Goal: Navigation & Orientation: Find specific page/section

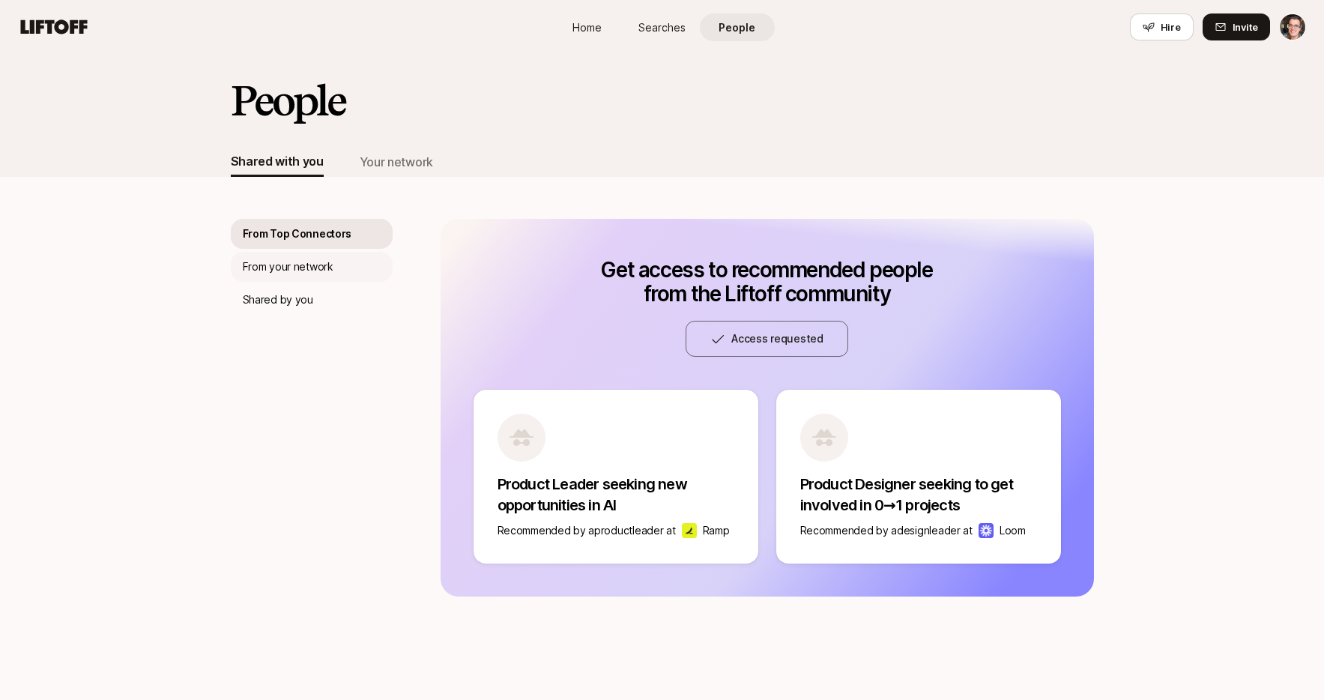
click at [325, 270] on p "From your network" at bounding box center [288, 267] width 91 height 18
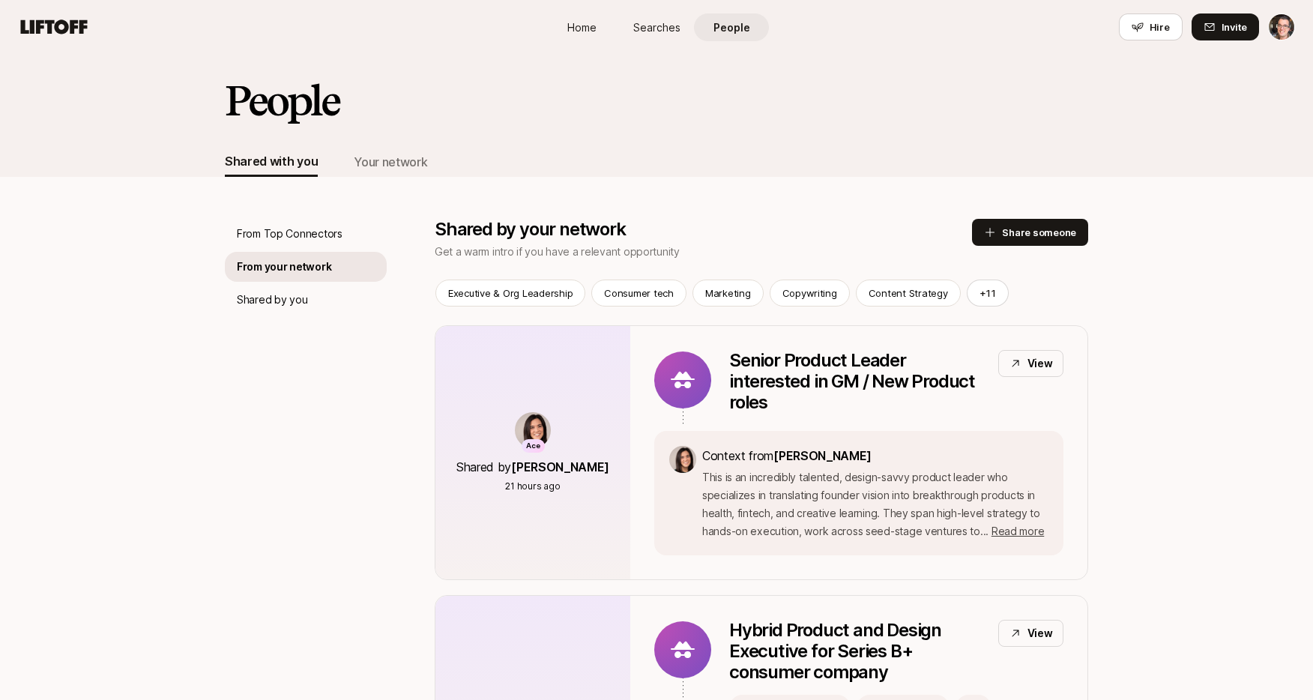
click at [384, 160] on div "Your network" at bounding box center [390, 161] width 73 height 19
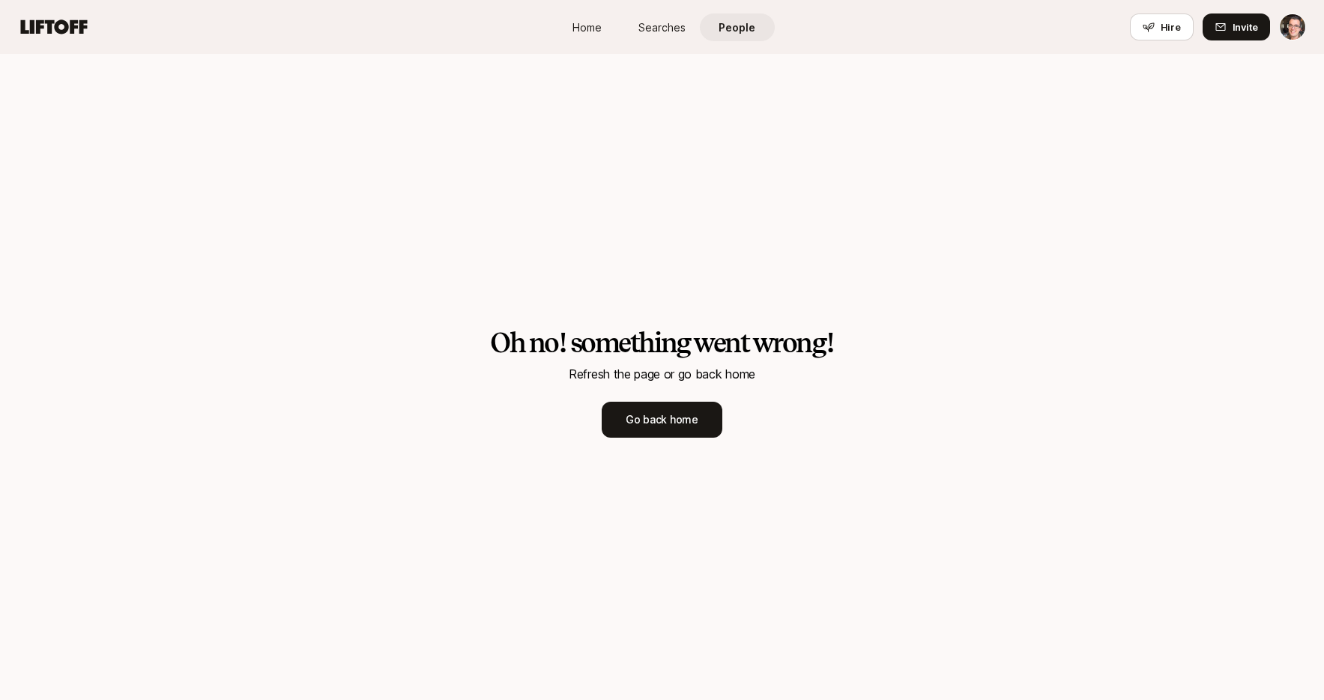
click at [396, 73] on div "Oh no! something went wrong! Refresh the page or go back home Go back home" at bounding box center [662, 377] width 1324 height 646
click at [559, 34] on link "Home" at bounding box center [587, 27] width 75 height 28
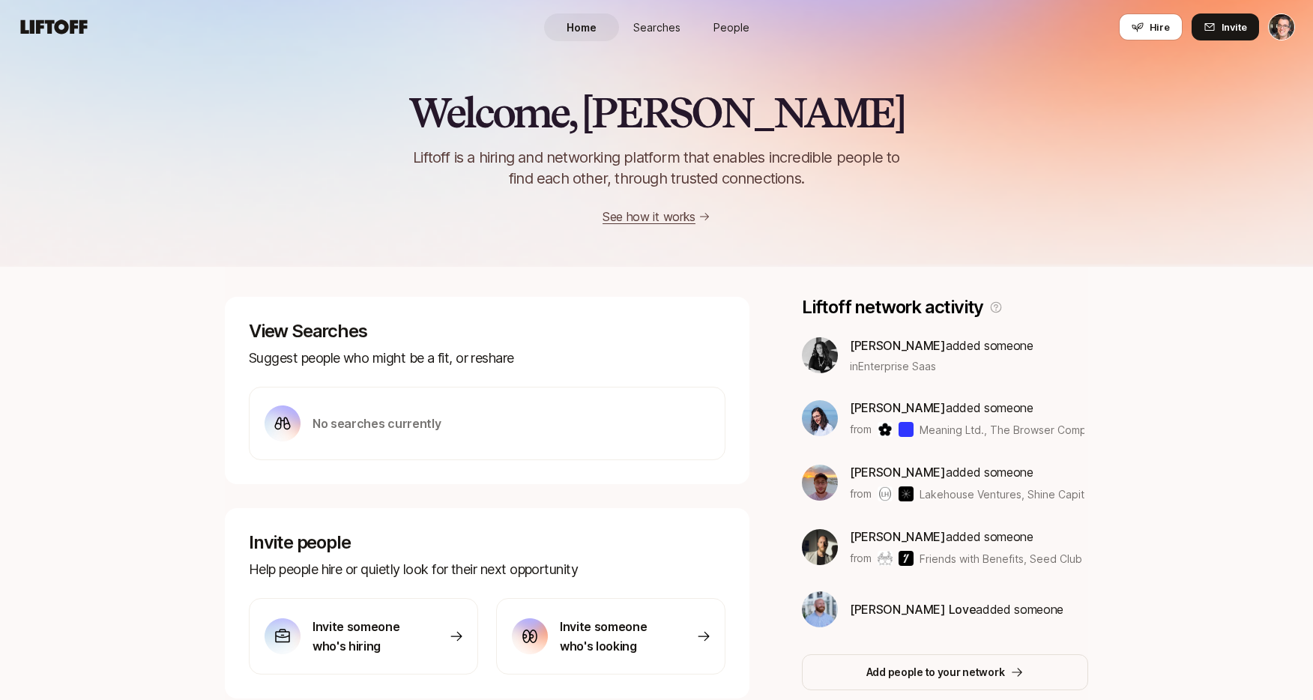
click at [652, 29] on span "Searches" at bounding box center [656, 27] width 47 height 16
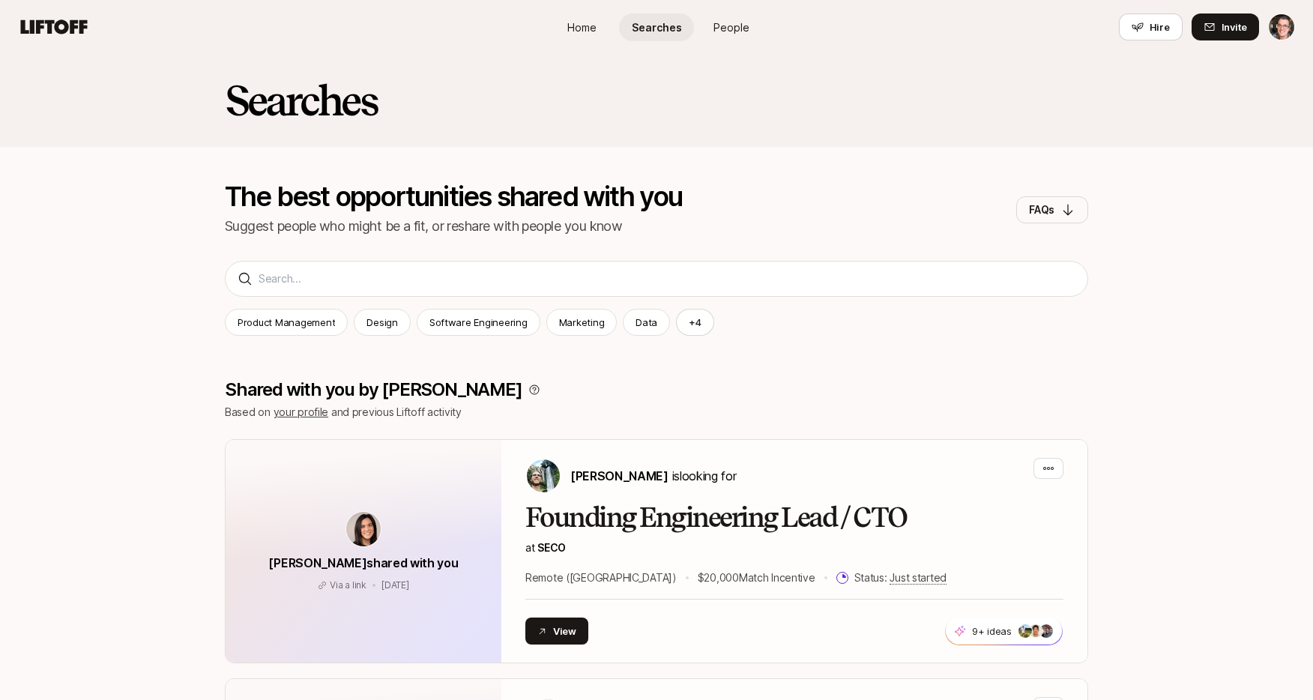
click at [727, 28] on span "People" at bounding box center [731, 27] width 36 height 16
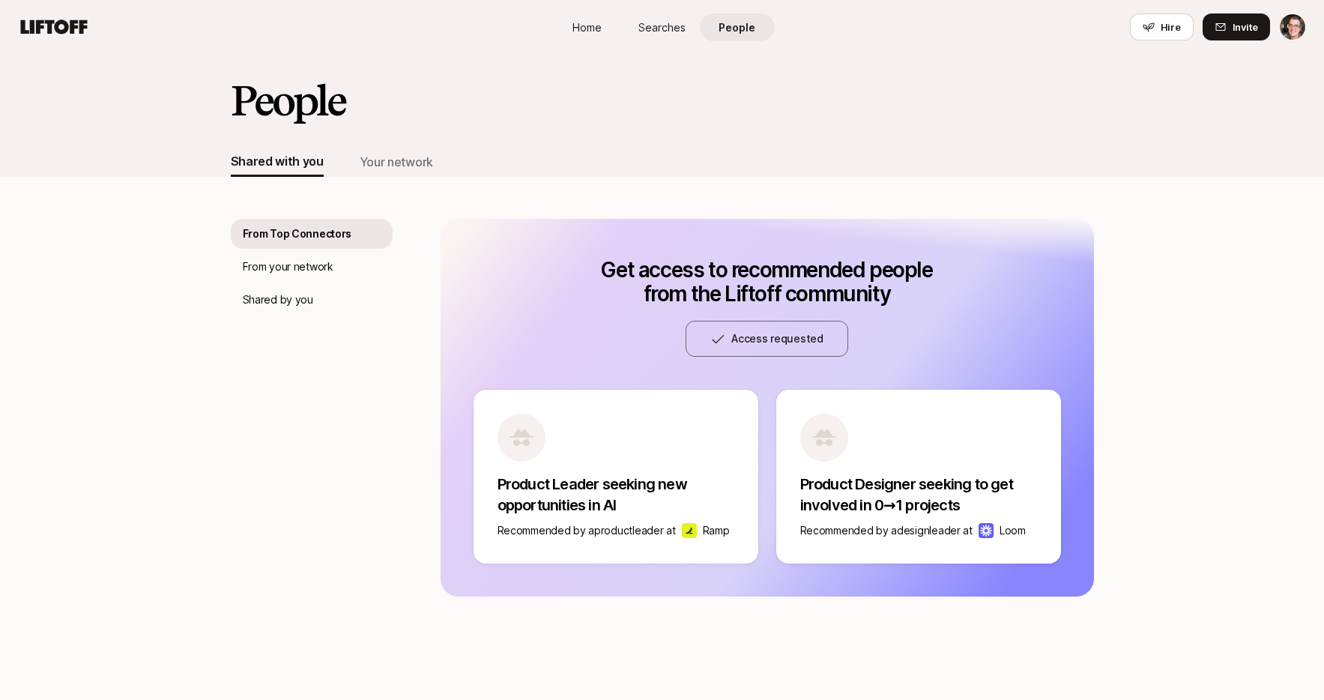
click at [576, 27] on span "Home" at bounding box center [587, 27] width 29 height 16
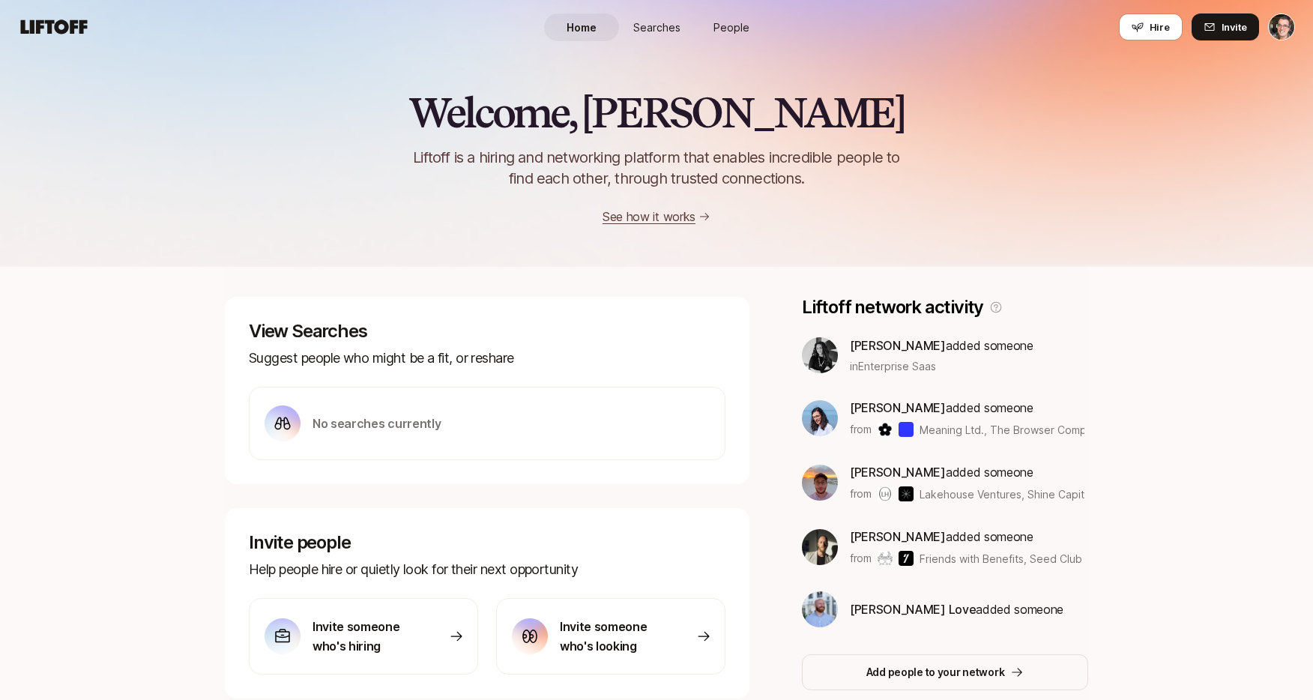
click at [728, 25] on span "People" at bounding box center [731, 27] width 36 height 16
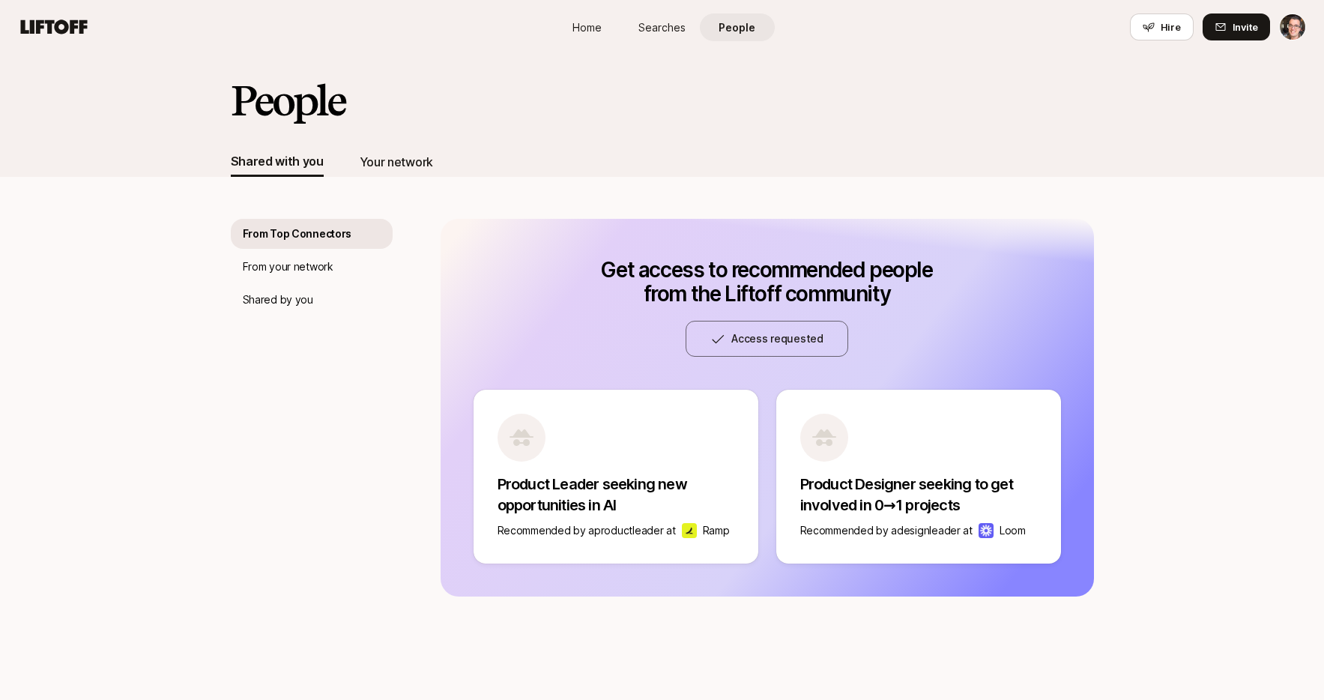
click at [399, 157] on div "Your network" at bounding box center [396, 161] width 73 height 19
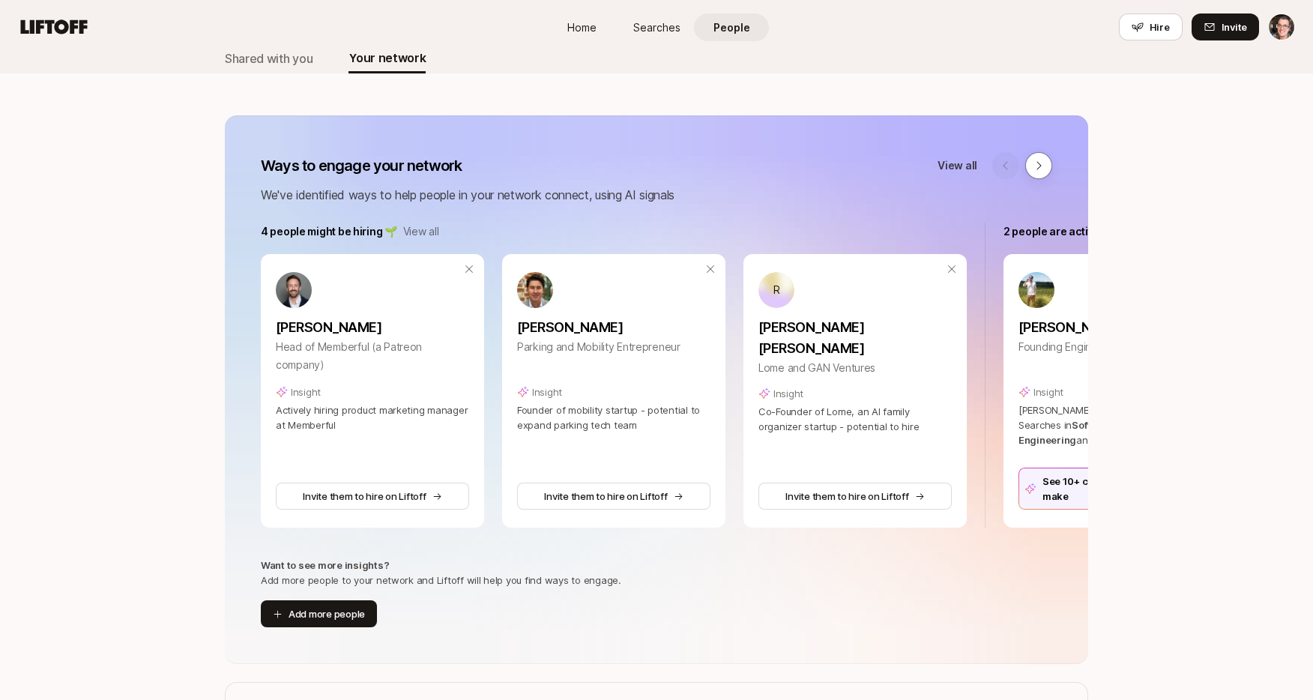
scroll to position [118, 0]
